Goal: Information Seeking & Learning: Learn about a topic

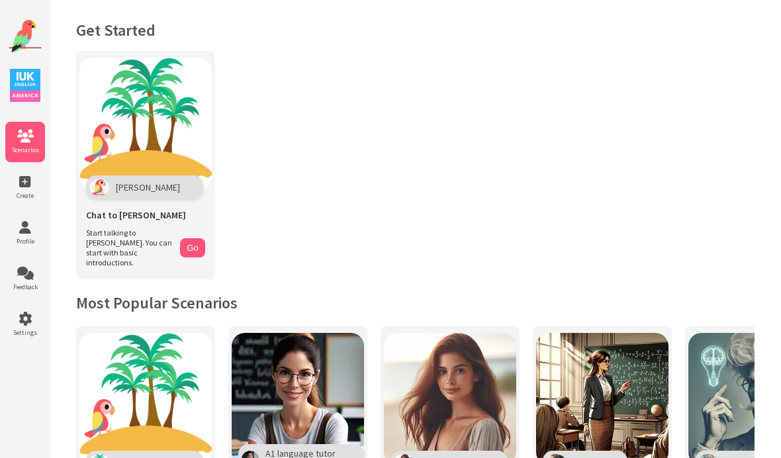
click at [196, 244] on button "Go" at bounding box center [192, 247] width 25 height 19
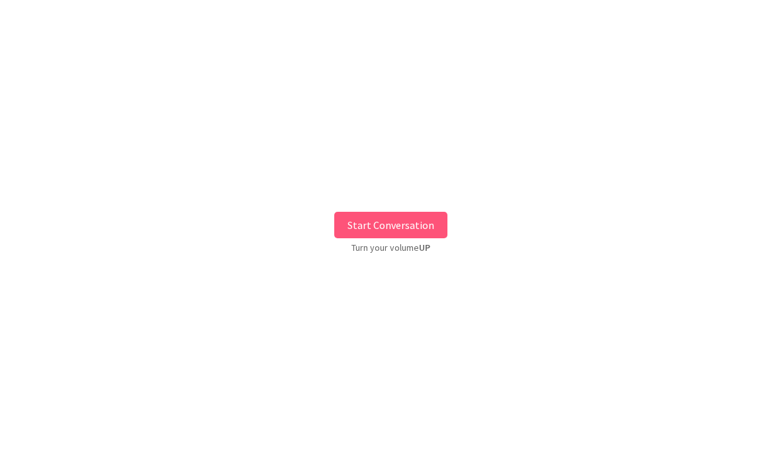
click at [349, 220] on button "Start Conversation" at bounding box center [390, 225] width 113 height 26
